Goal: Information Seeking & Learning: Learn about a topic

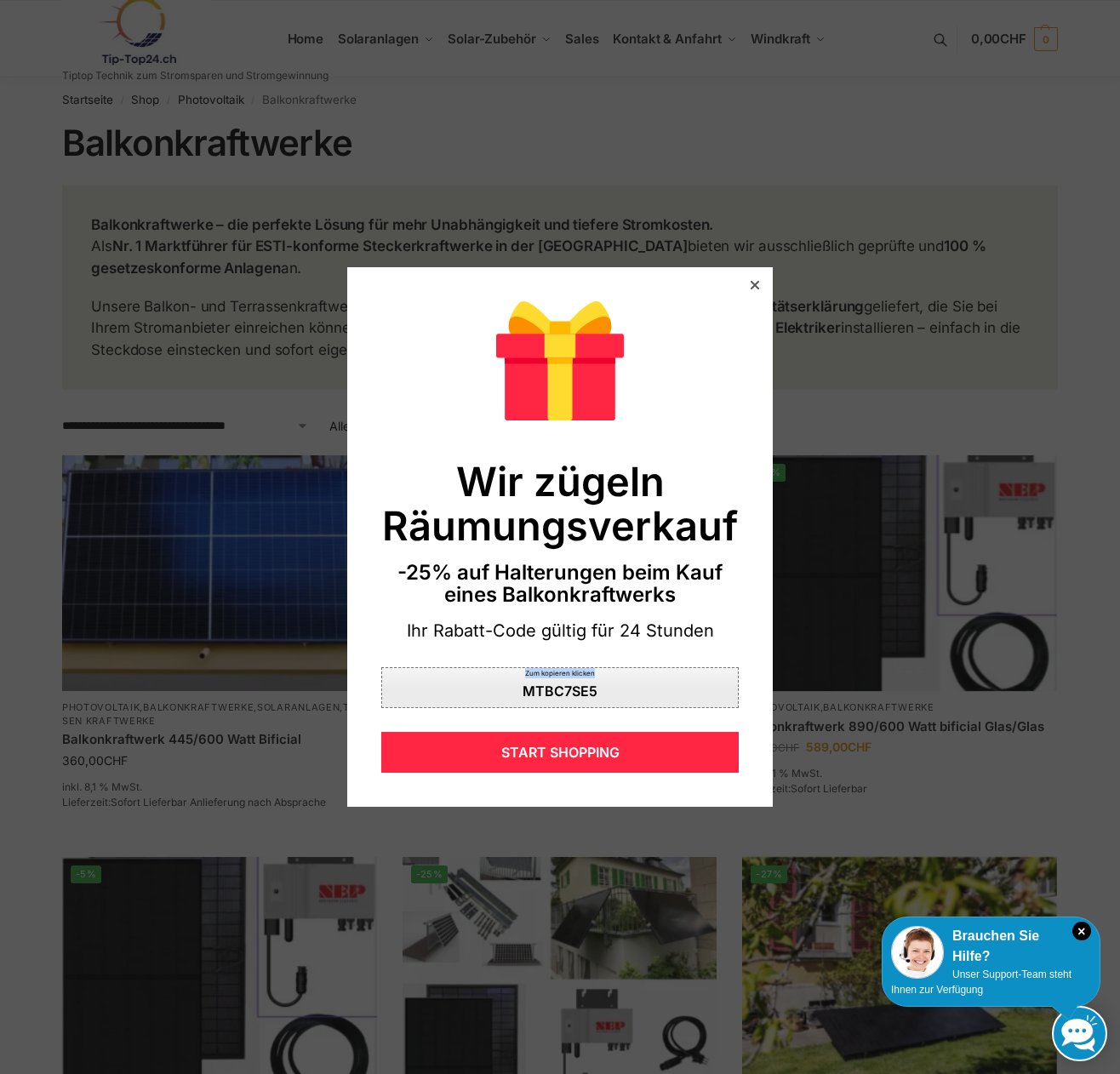
drag, startPoint x: 561, startPoint y: 683, endPoint x: 428, endPoint y: 674, distance: 133.3
click at [428, 674] on div "Zum kopieren klicken" at bounding box center [560, 678] width 356 height 19
copy div "Zum kopieren klicken"
click at [565, 673] on div "Zum kopieren klicken" at bounding box center [560, 678] width 356 height 19
click at [750, 283] on icon at bounding box center [755, 285] width 9 height 9
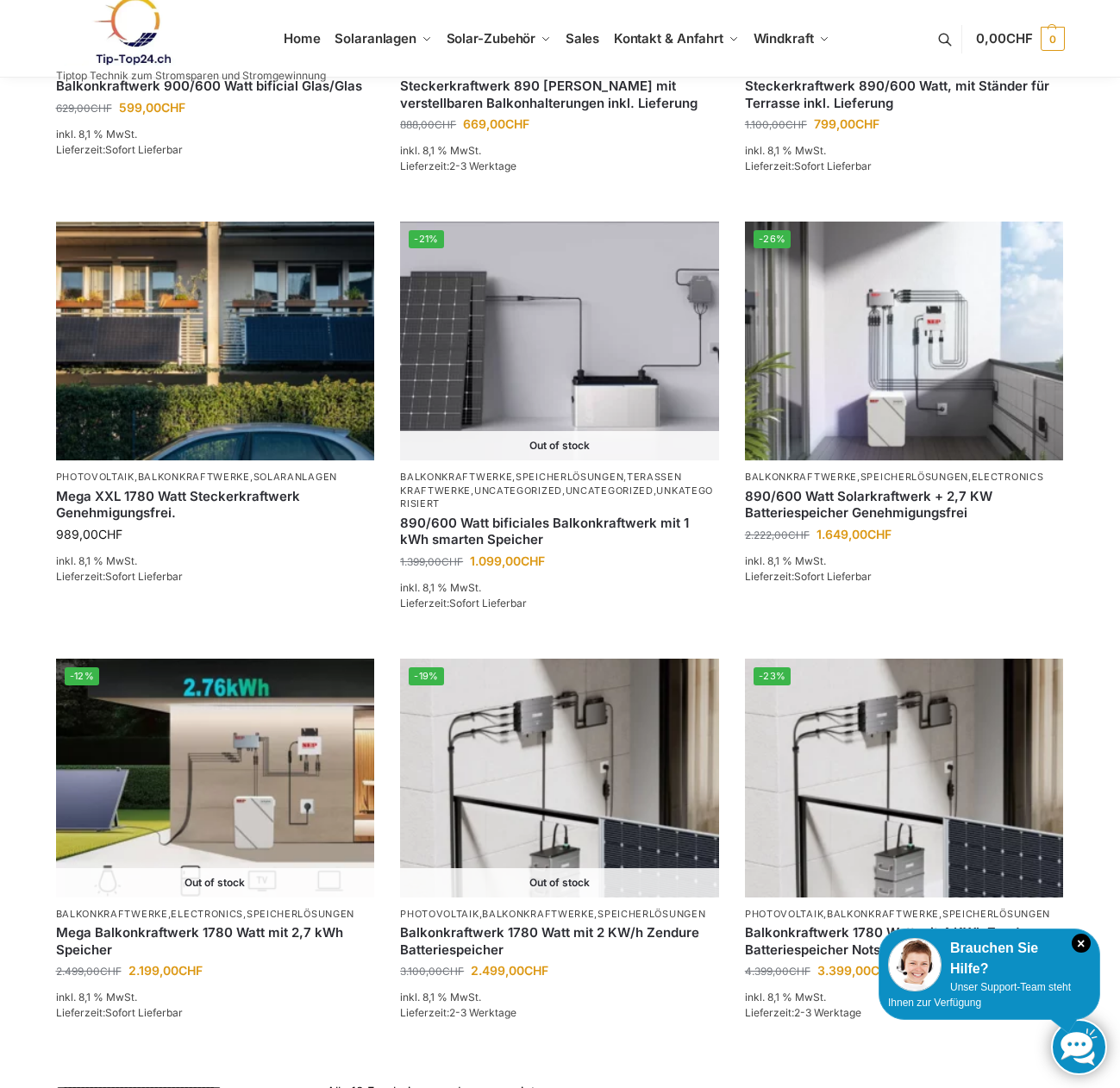
scroll to position [948, 0]
